Goal: Transaction & Acquisition: Purchase product/service

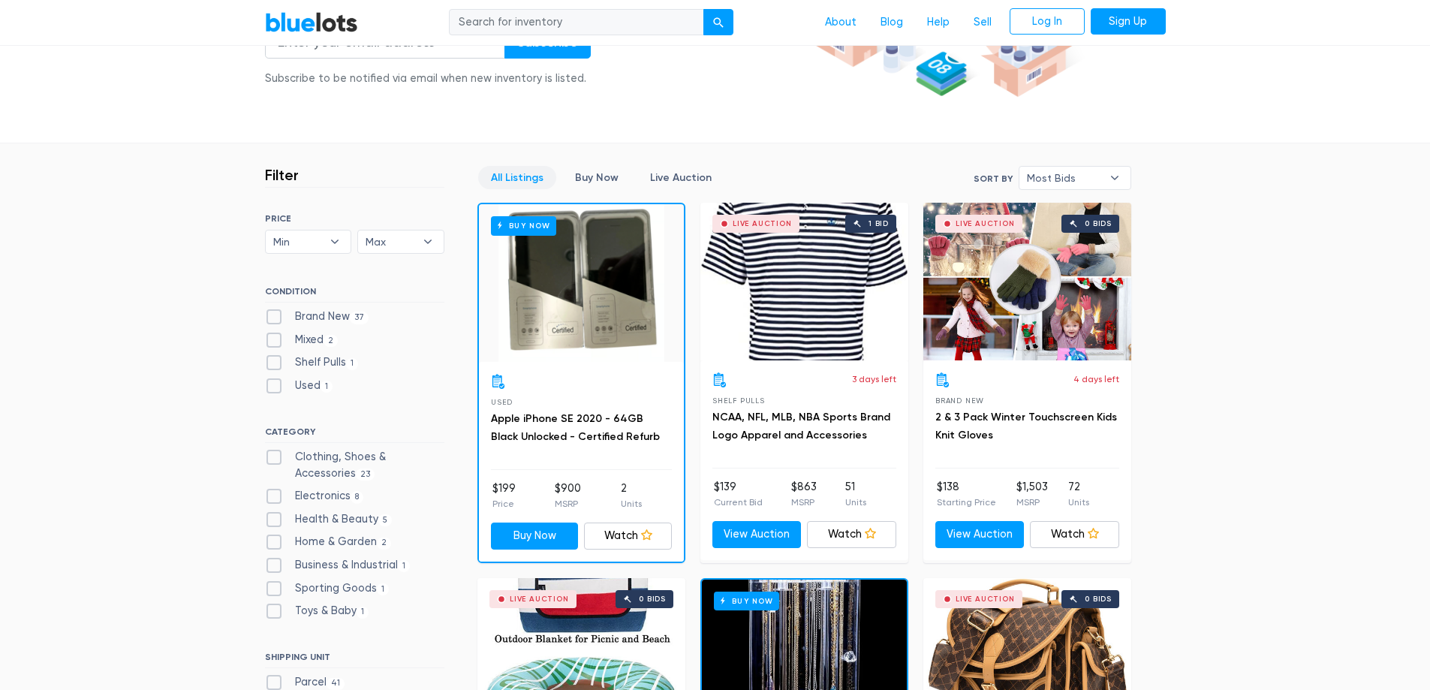
scroll to position [375, 0]
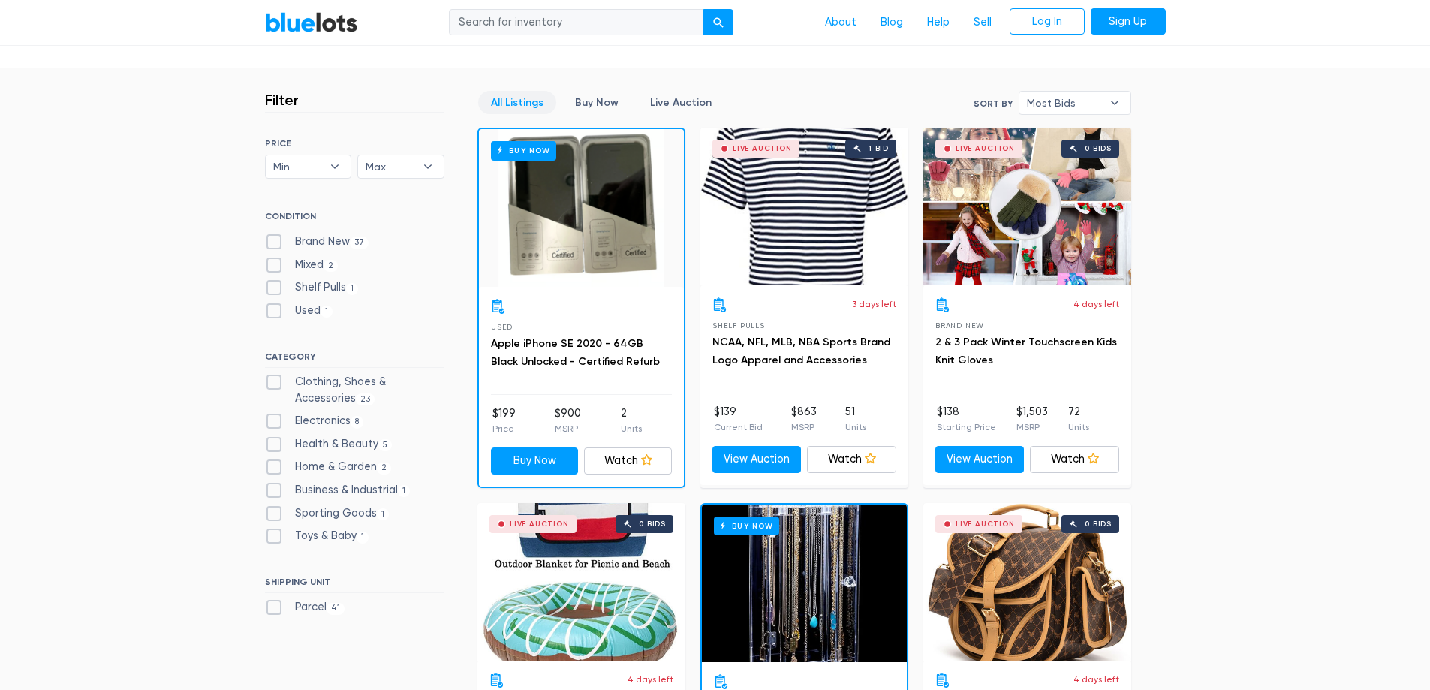
click at [275, 236] on label "Brand New 37" at bounding box center [317, 241] width 104 height 17
click at [275, 236] on New"] "Brand New 37" at bounding box center [270, 238] width 10 height 10
checkbox New"] "true"
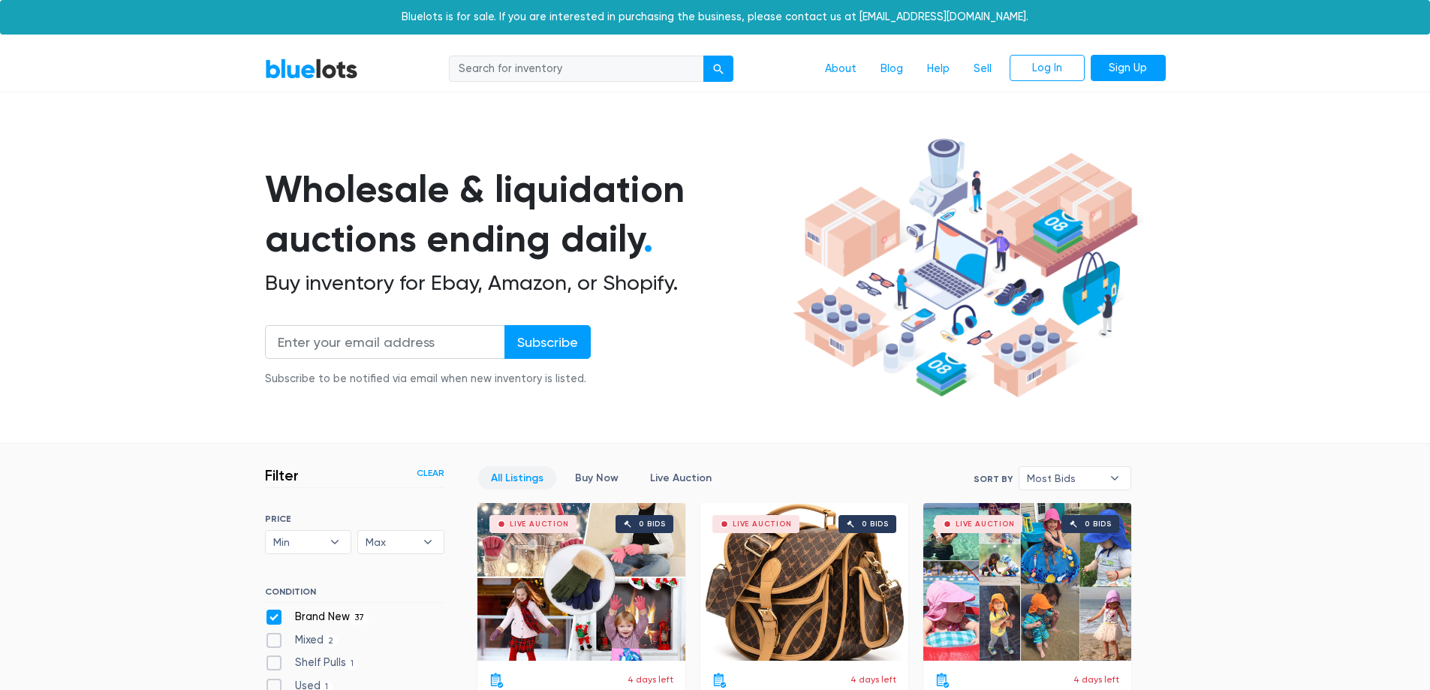
scroll to position [404, 0]
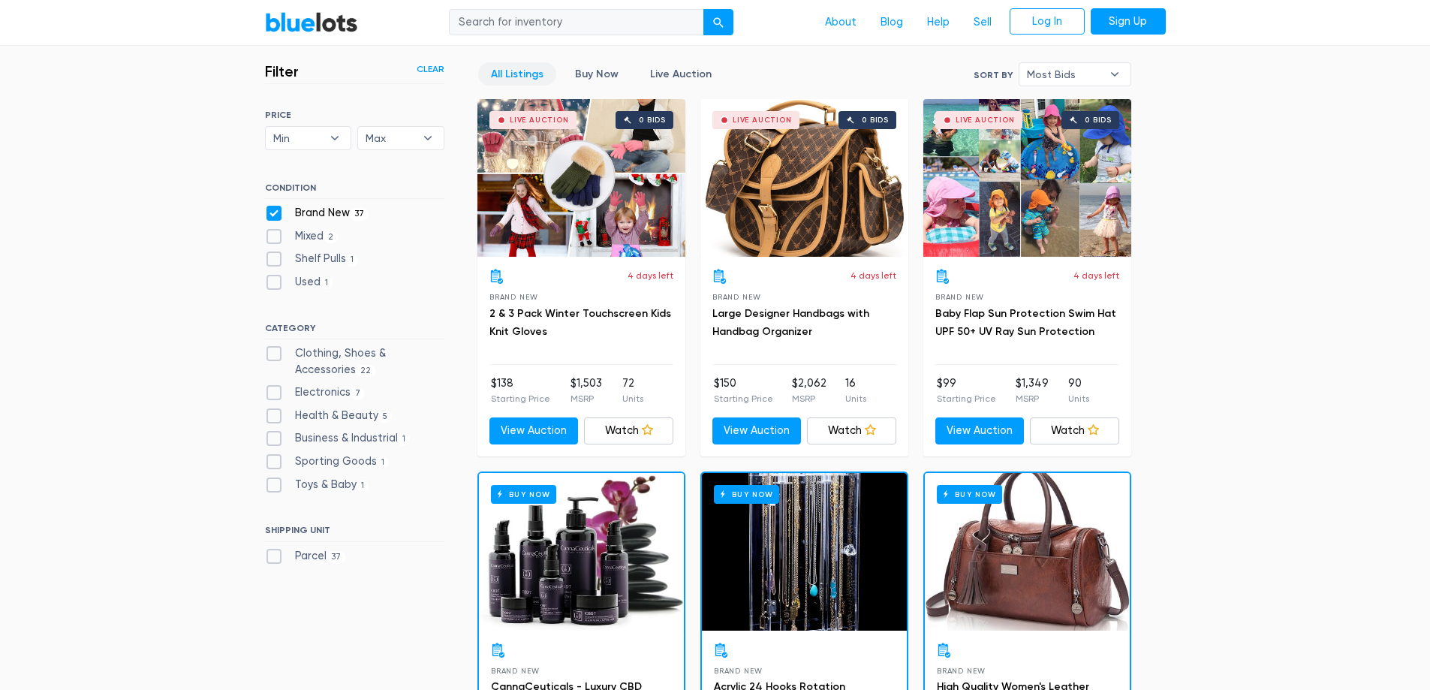
click at [278, 259] on label "Shelf Pulls 1" at bounding box center [312, 259] width 94 height 17
click at [275, 259] on Pulls"] "Shelf Pulls 1" at bounding box center [270, 256] width 10 height 10
checkbox Pulls"] "true"
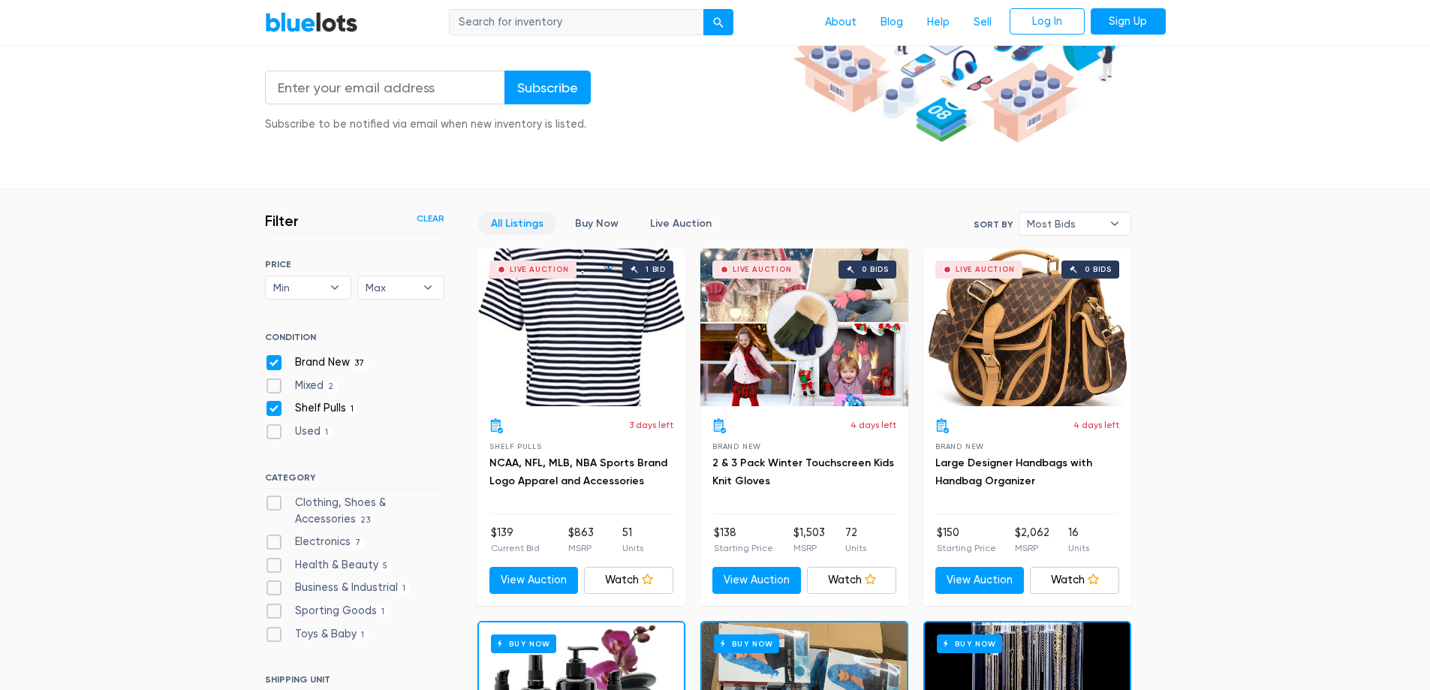
scroll to position [254, 0]
click at [1099, 222] on b "▾" at bounding box center [1115, 224] width 32 height 23
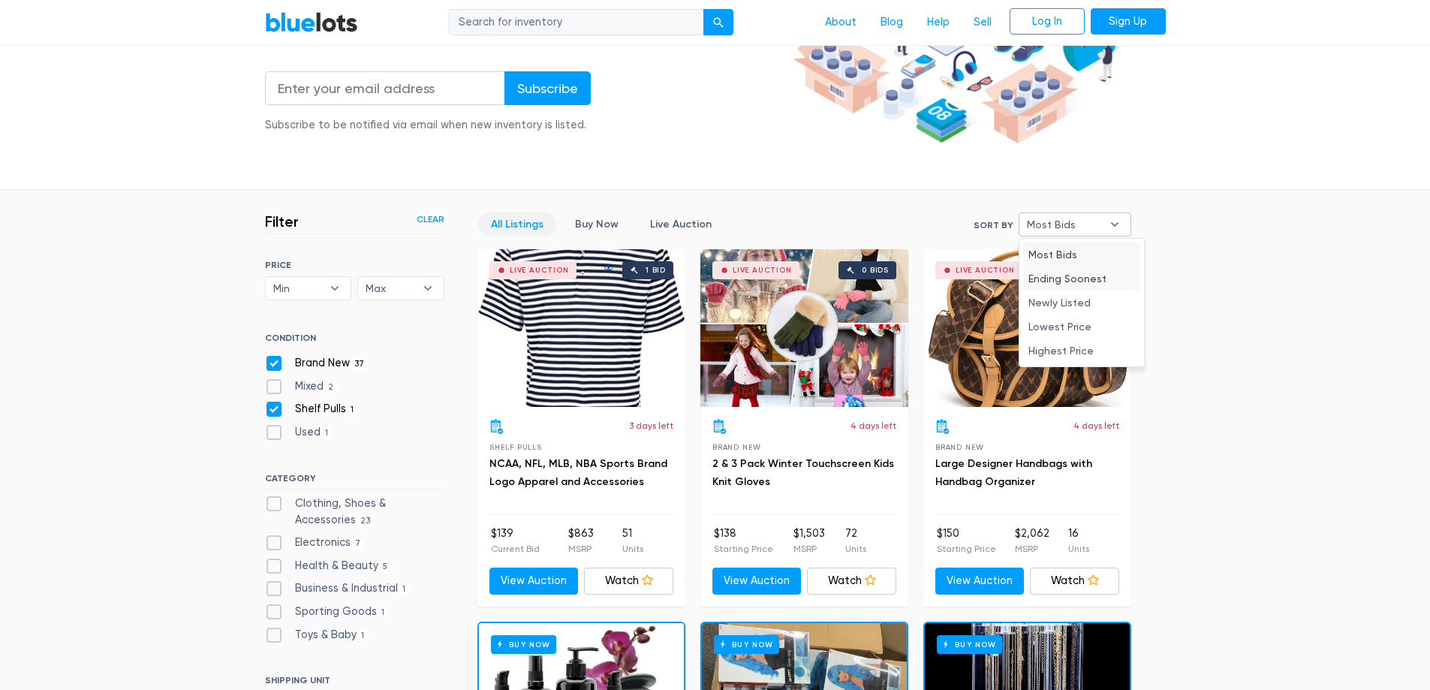
click at [1076, 284] on li "Ending Soonest" at bounding box center [1081, 278] width 117 height 24
select select "ending_soonest"
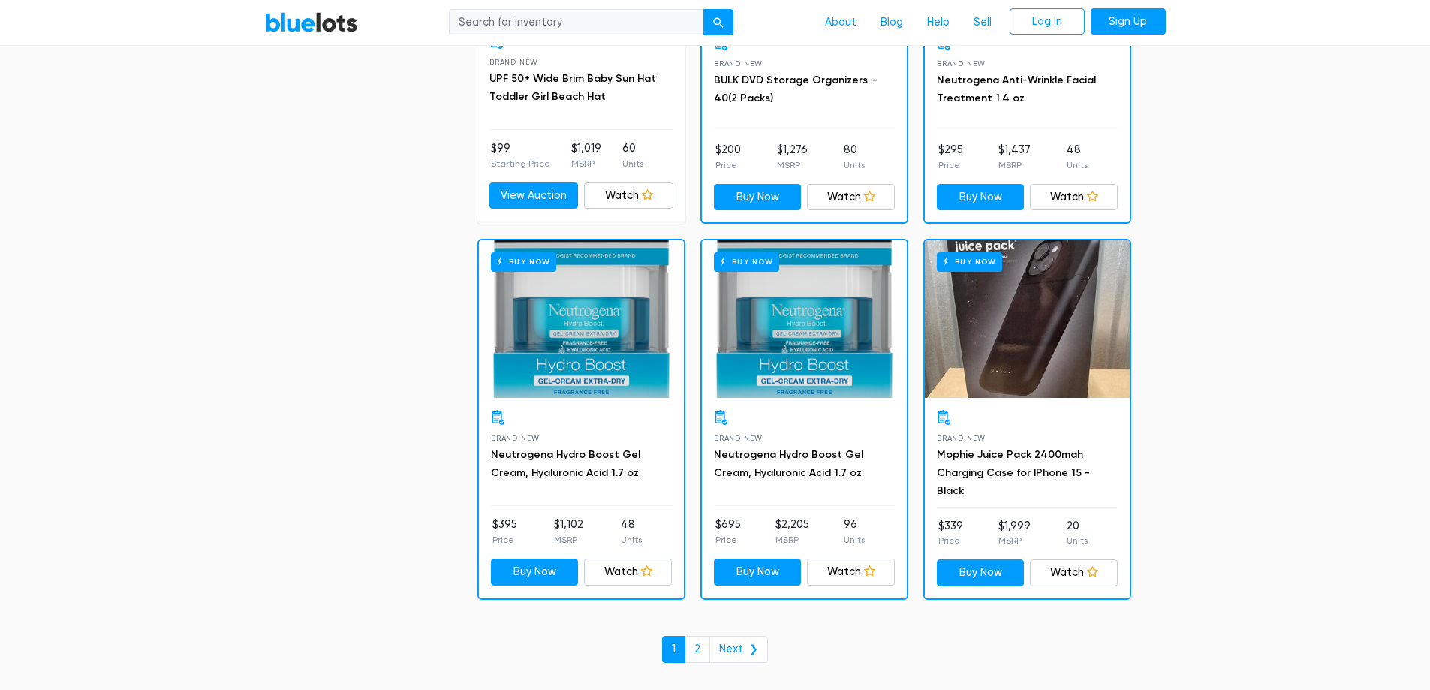
scroll to position [5507, 0]
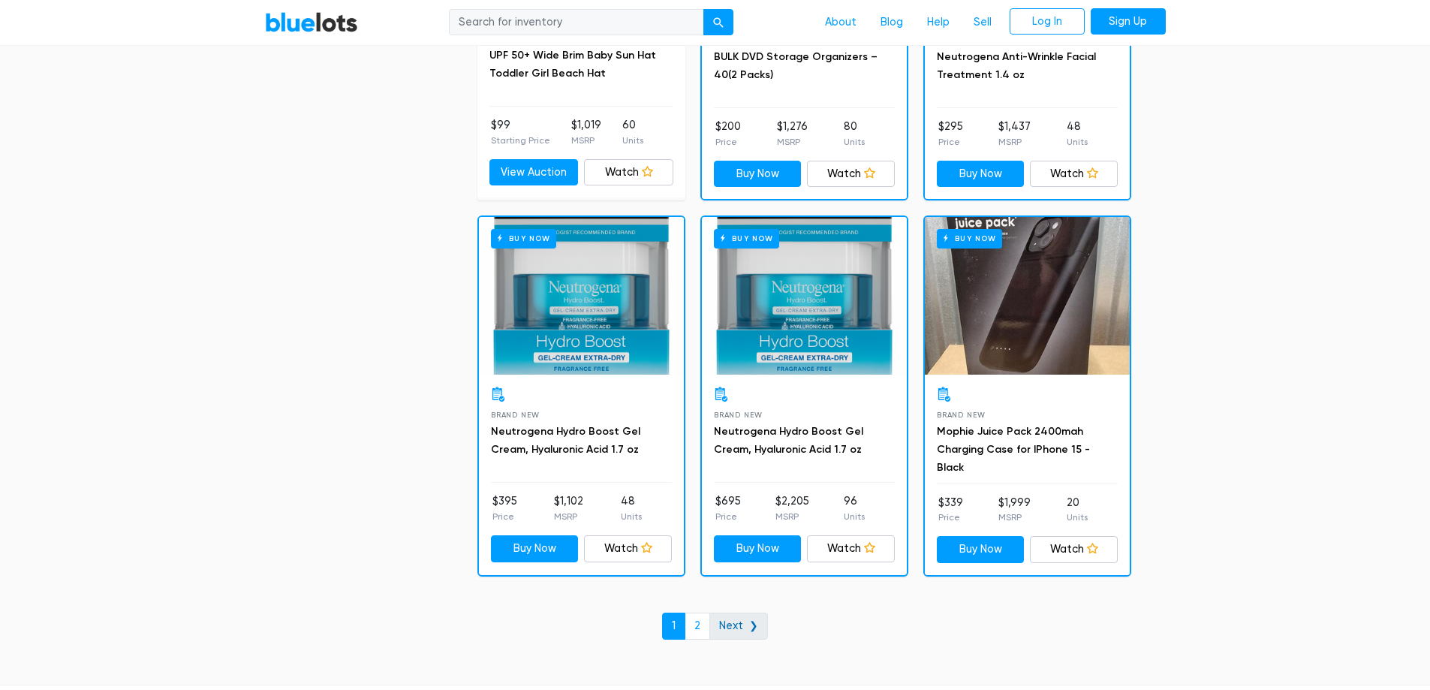
click at [732, 617] on link "Next ❯" at bounding box center [738, 625] width 59 height 27
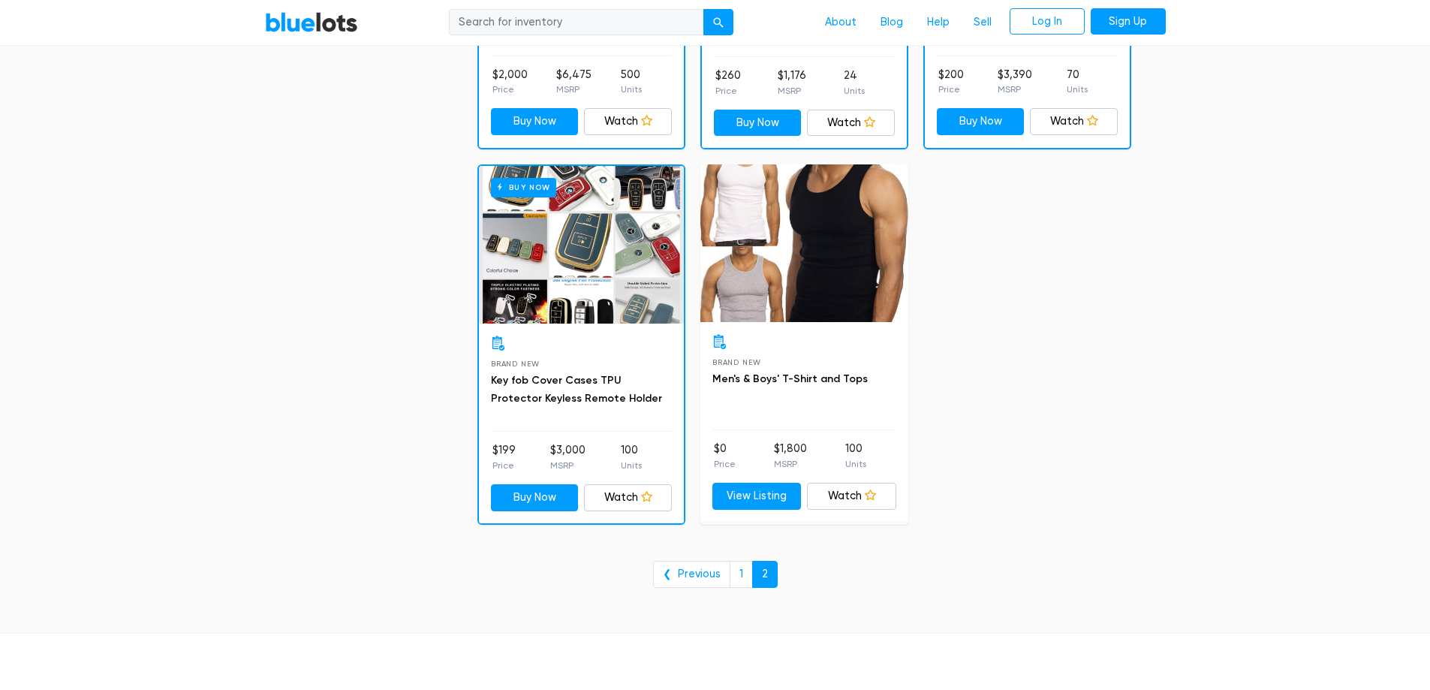
scroll to position [1426, 0]
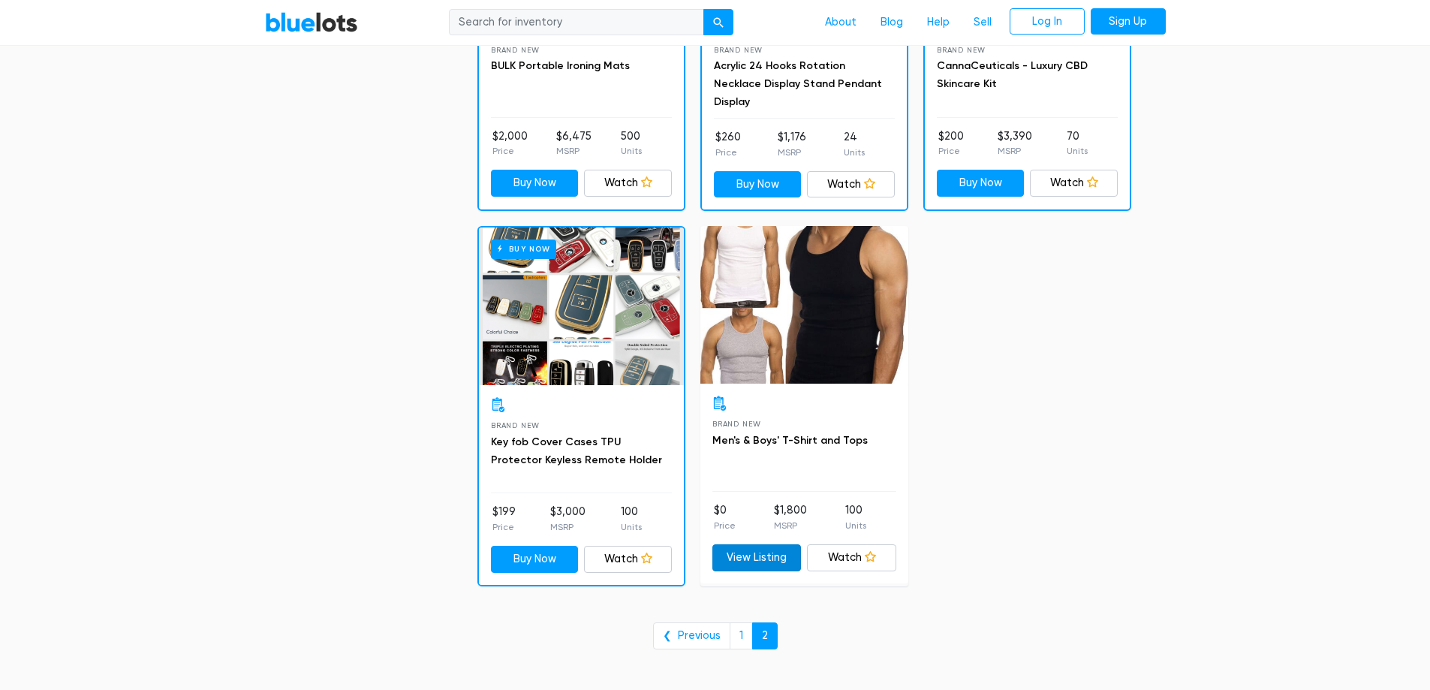
click at [752, 548] on link "View Listing" at bounding box center [756, 557] width 89 height 27
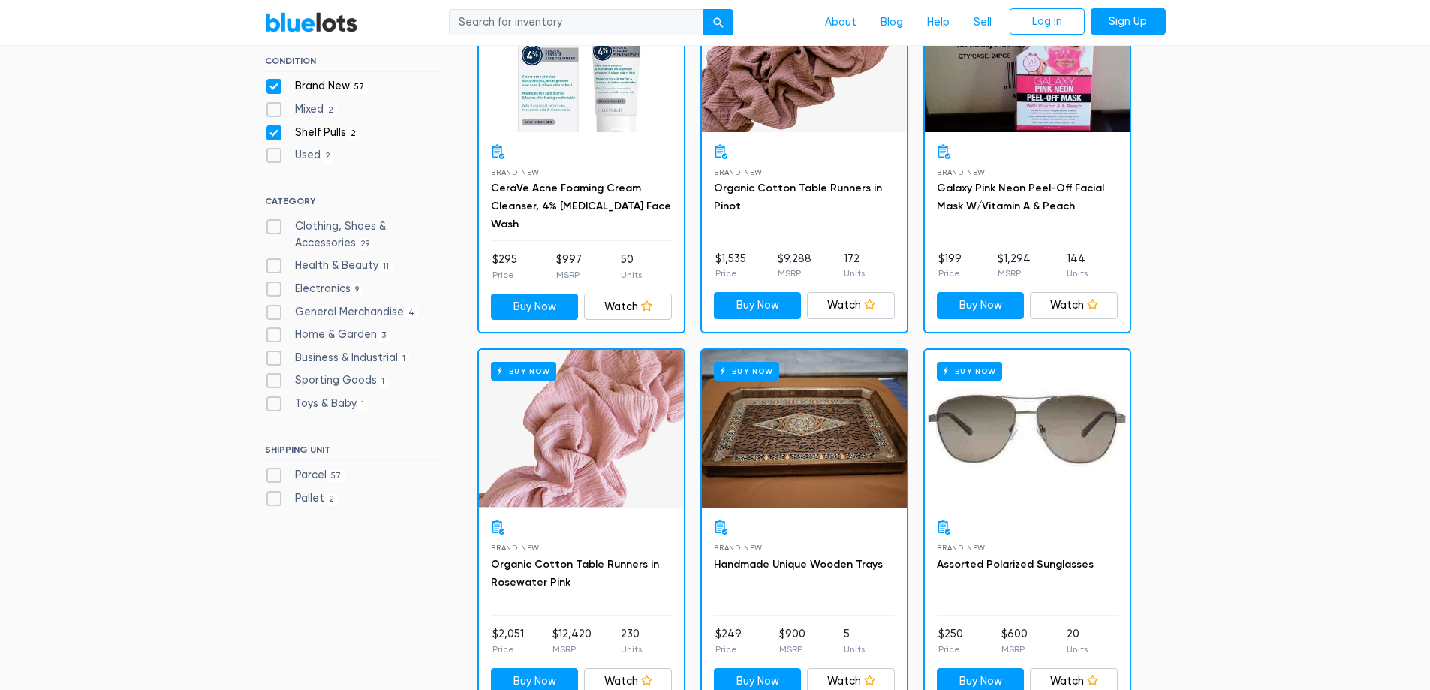
scroll to position [450, 0]
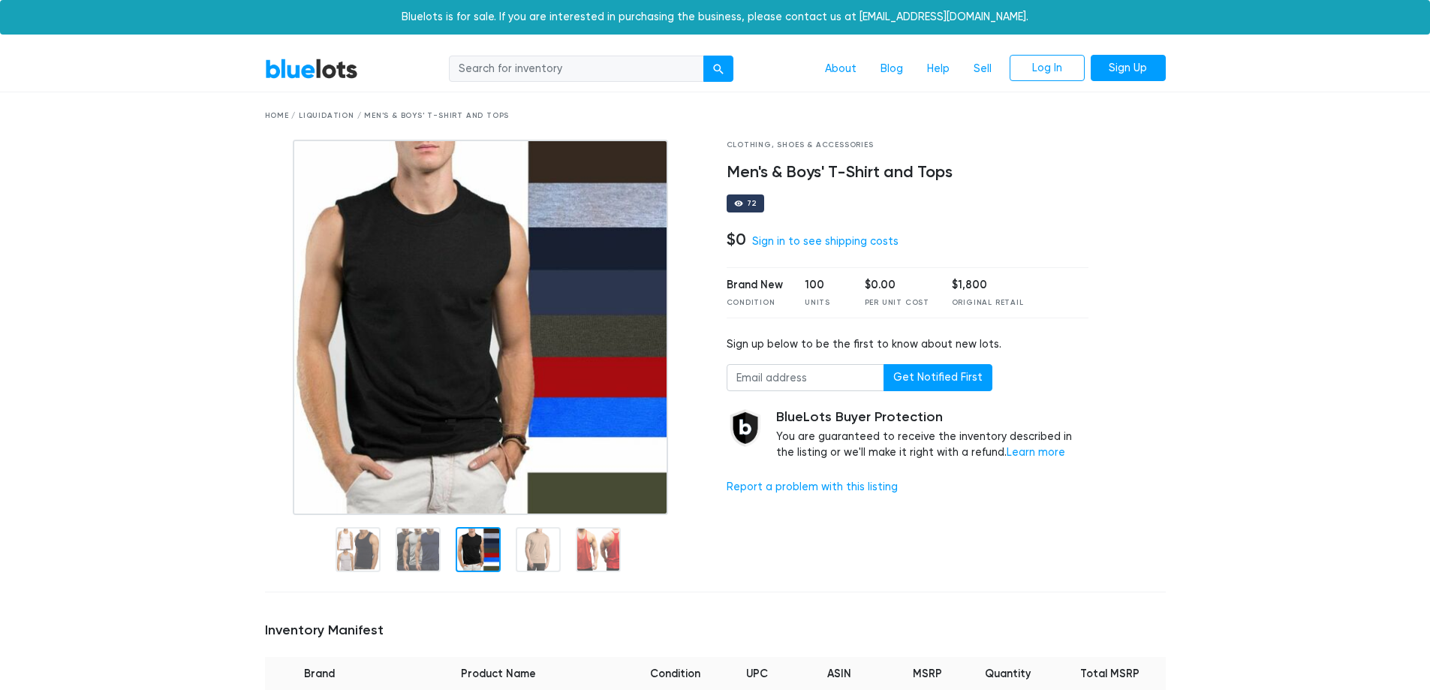
click at [463, 527] on div at bounding box center [478, 549] width 45 height 45
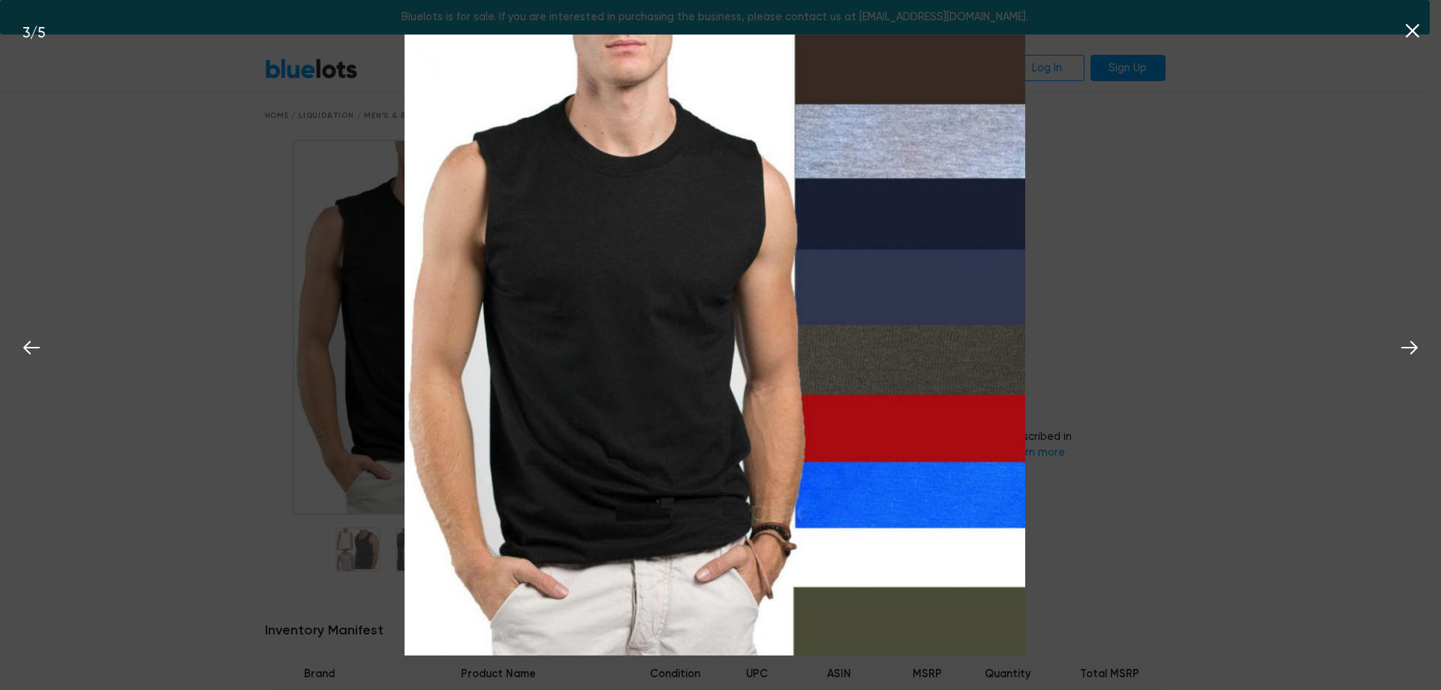
click at [178, 429] on div "3 / 5" at bounding box center [720, 345] width 1441 height 690
